Goal: Find specific page/section: Locate item on page

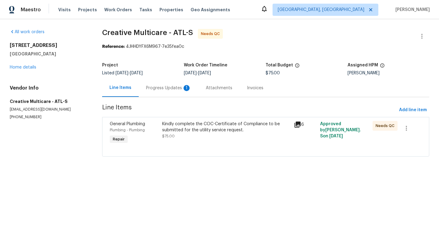
click at [298, 124] on icon at bounding box center [297, 125] width 6 height 6
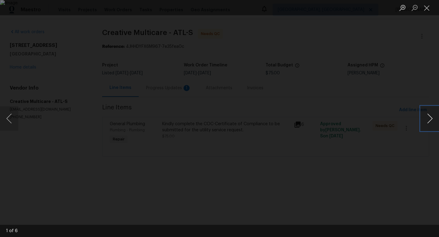
click at [430, 119] on button "Next image" at bounding box center [430, 118] width 18 height 24
click at [9, 124] on button "Previous image" at bounding box center [9, 118] width 18 height 24
click at [241, 110] on img "Lightbox" at bounding box center [219, 118] width 439 height 237
